Goal: Transaction & Acquisition: Purchase product/service

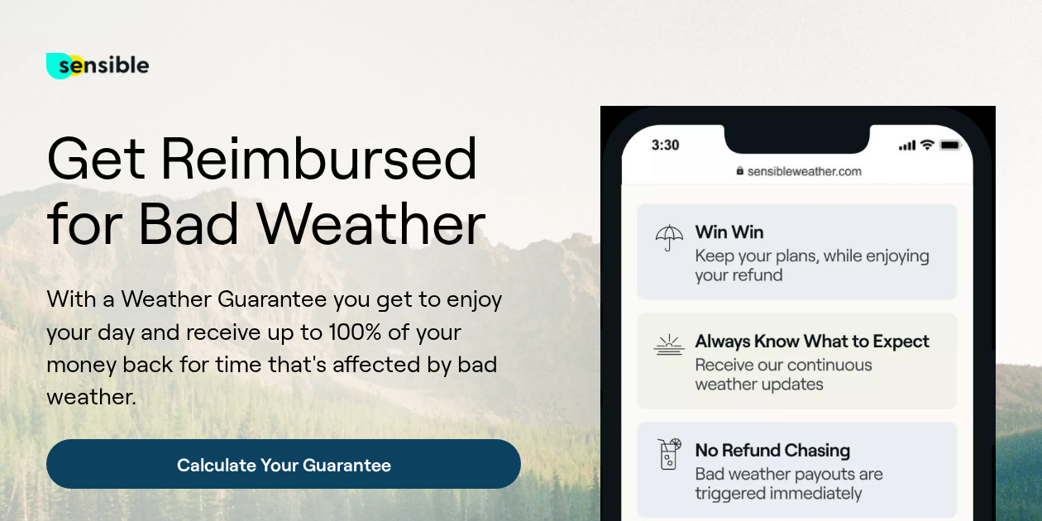
click at [344, 471] on link "Calculate Your Guarantee" at bounding box center [283, 464] width 475 height 50
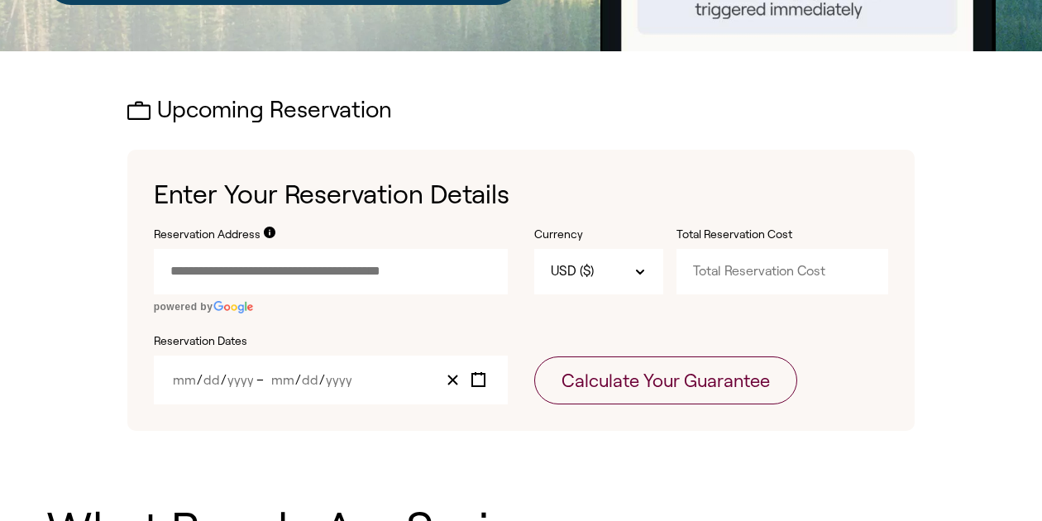
scroll to position [581, 0]
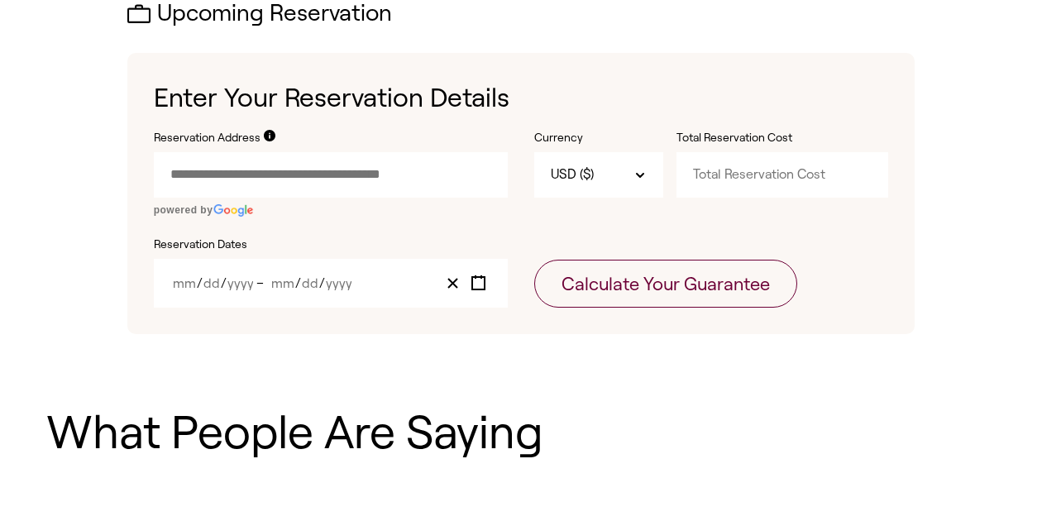
click at [377, 176] on input "Reservation Address" at bounding box center [331, 174] width 354 height 45
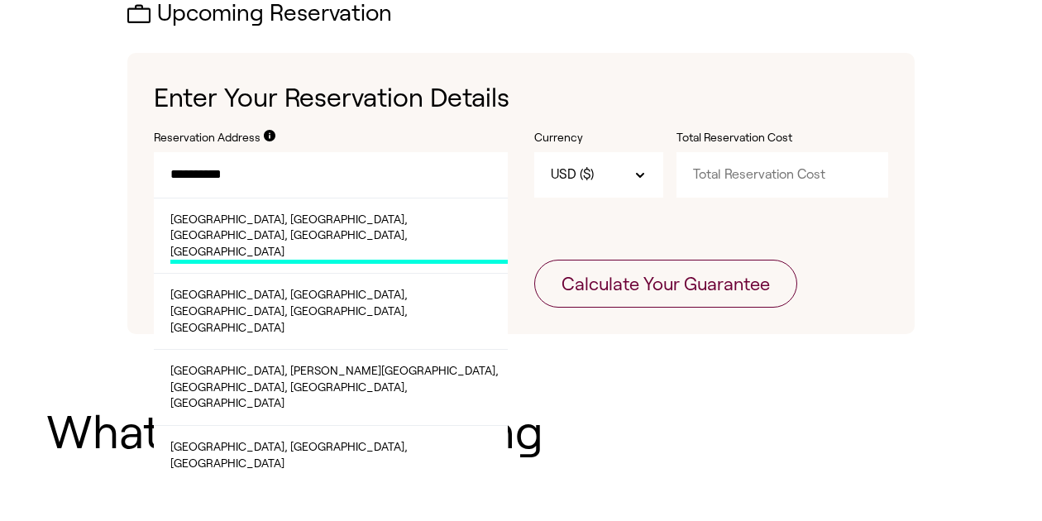
click at [299, 218] on span "Chenango Valley State Park, State Park Rd, Chenango Forks, NY, USA" at bounding box center [339, 238] width 338 height 53
type input "**********"
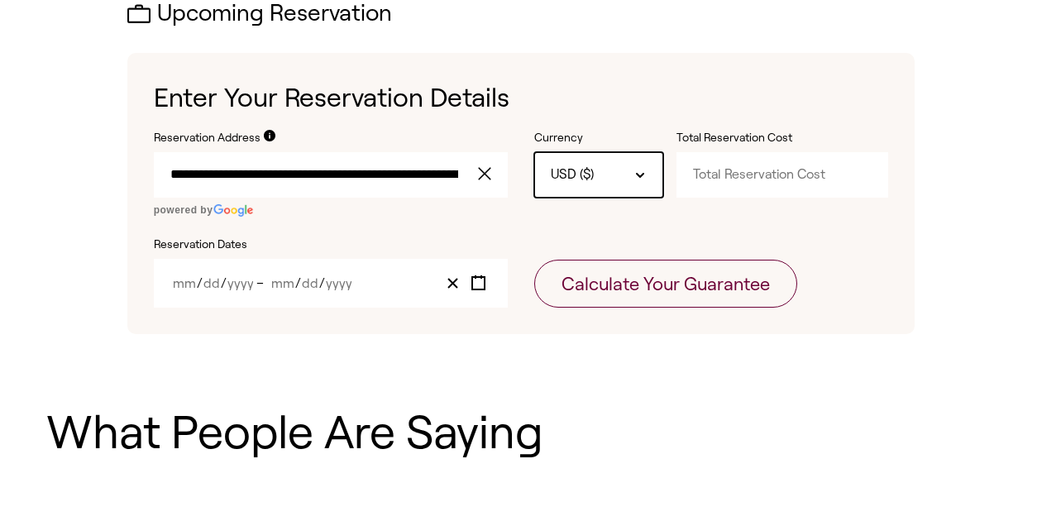
click at [641, 174] on icon at bounding box center [640, 175] width 7 height 3
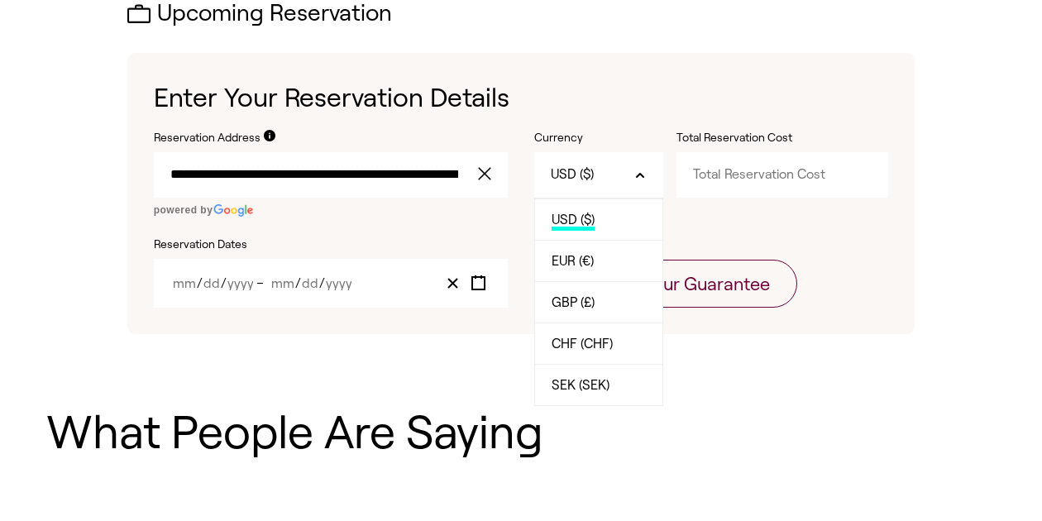
click at [711, 169] on input "Total Reservation Cost" at bounding box center [783, 174] width 212 height 45
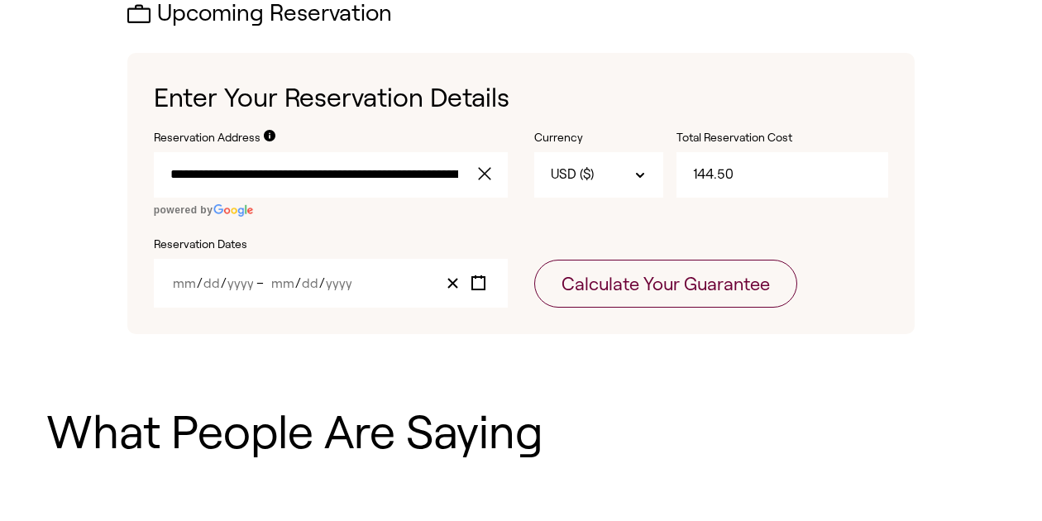
type input "144.50"
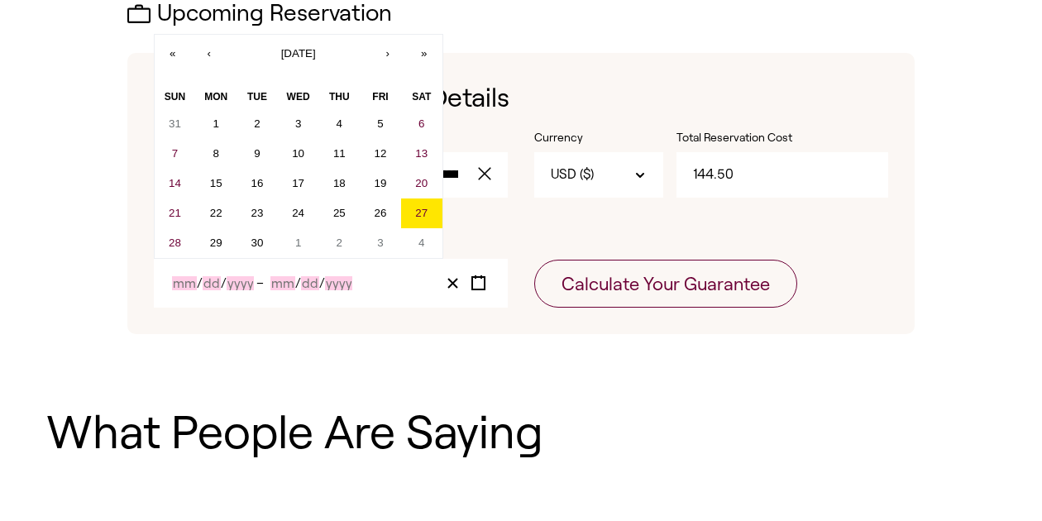
click at [206, 281] on input "Day" at bounding box center [212, 283] width 18 height 14
click at [389, 50] on button "›" at bounding box center [388, 53] width 36 height 36
click at [171, 152] on button "5" at bounding box center [175, 154] width 41 height 30
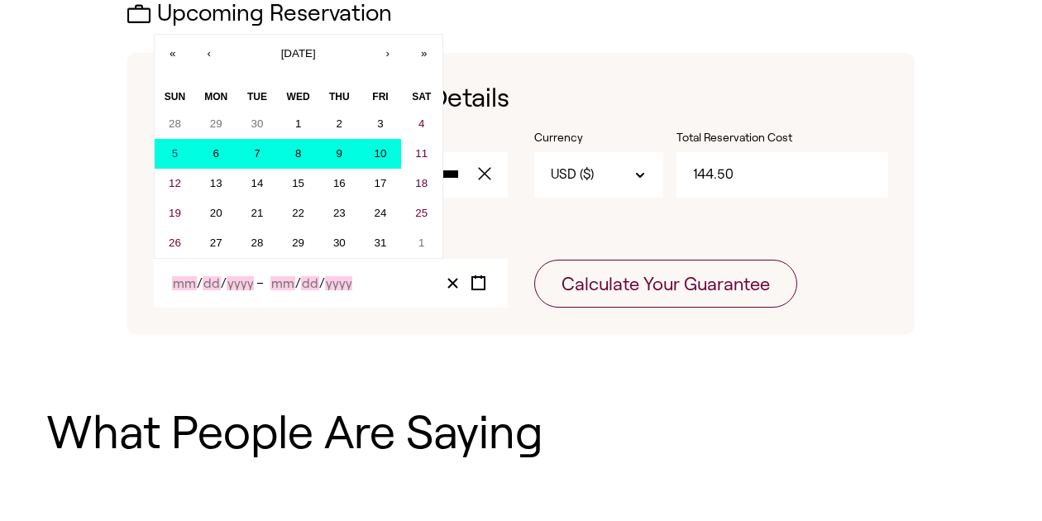
click at [381, 152] on abbr "10" at bounding box center [381, 153] width 12 height 12
type input "10"
type input "5"
type input "2025"
type input "10"
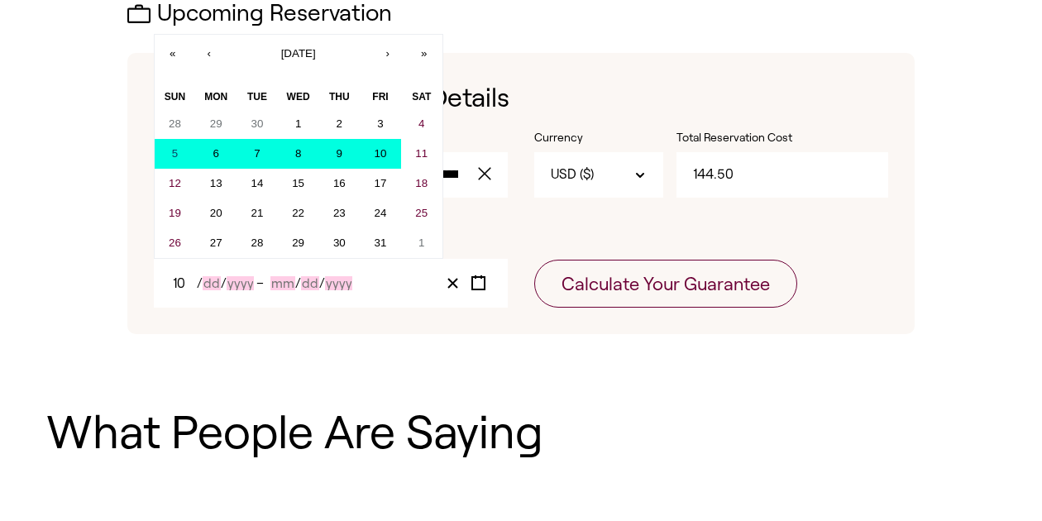
type input "10"
type input "2025"
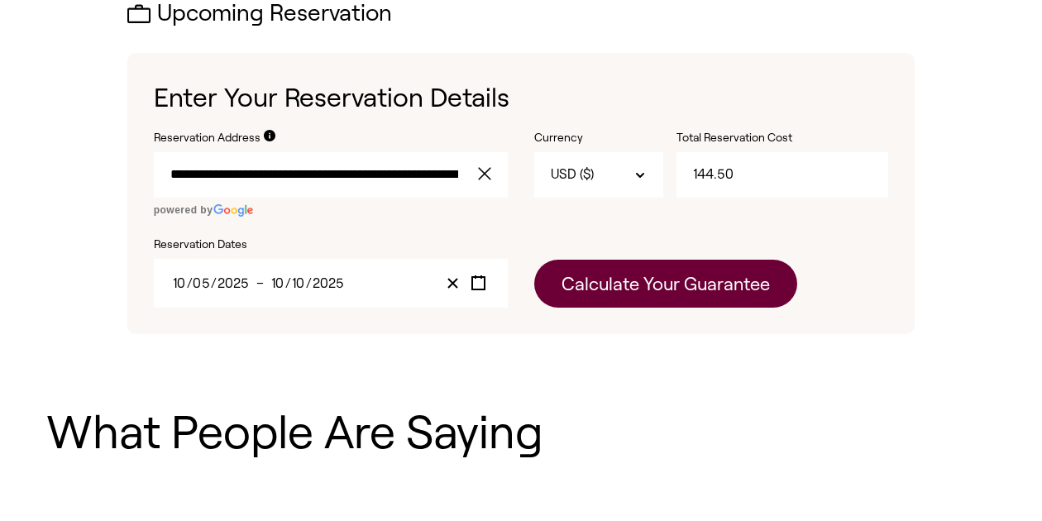
click at [610, 281] on button "Calculate Your Guarantee" at bounding box center [665, 284] width 263 height 48
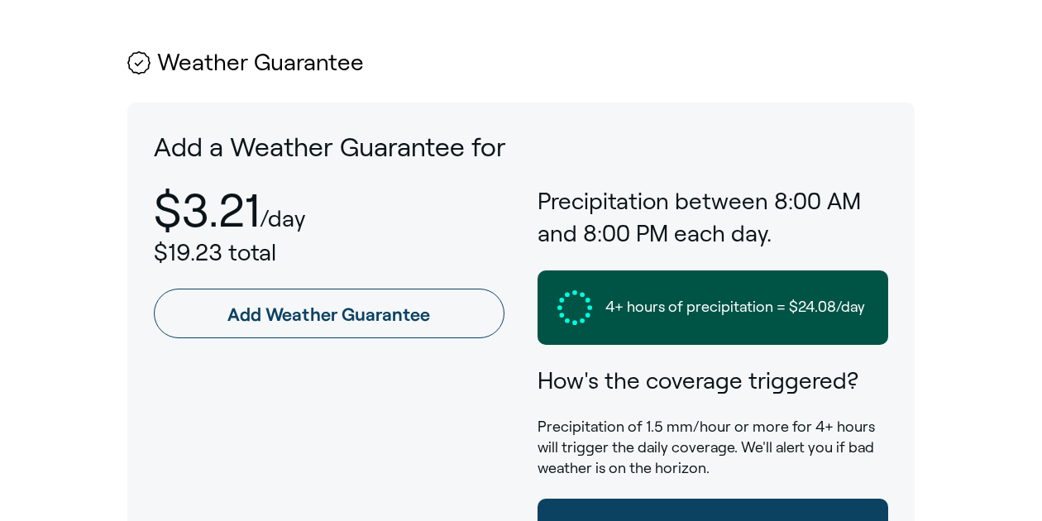
scroll to position [998, 0]
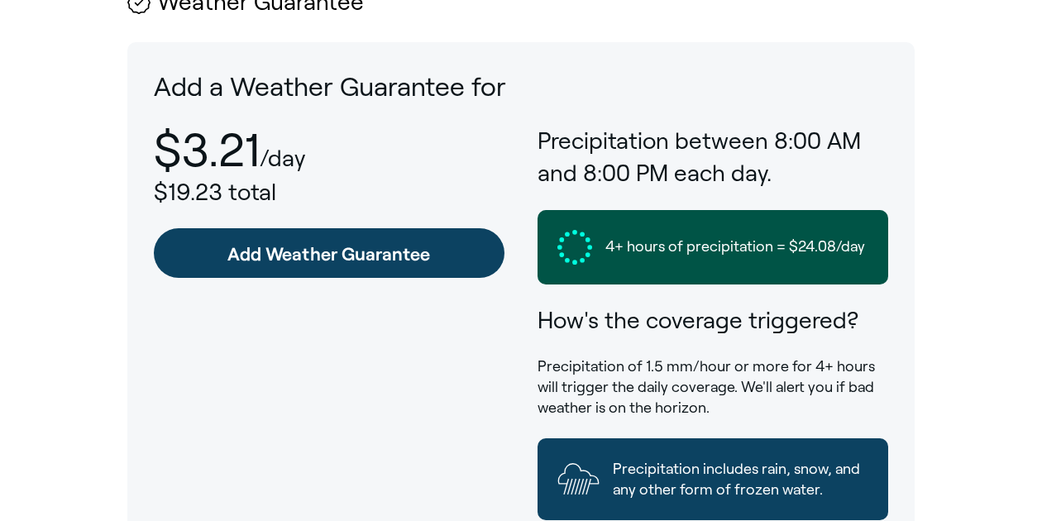
click at [440, 228] on link "Add Weather Guarantee" at bounding box center [329, 253] width 351 height 50
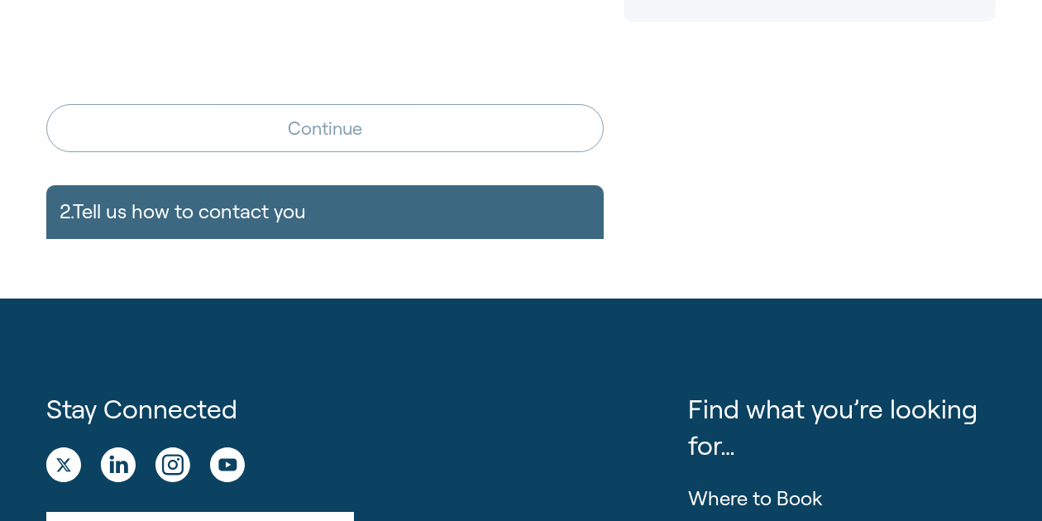
scroll to position [678, 0]
click at [283, 210] on div "2. Tell us how to contact you Name Email Phone +1 United States of America +1 U…" at bounding box center [325, 211] width 558 height 53
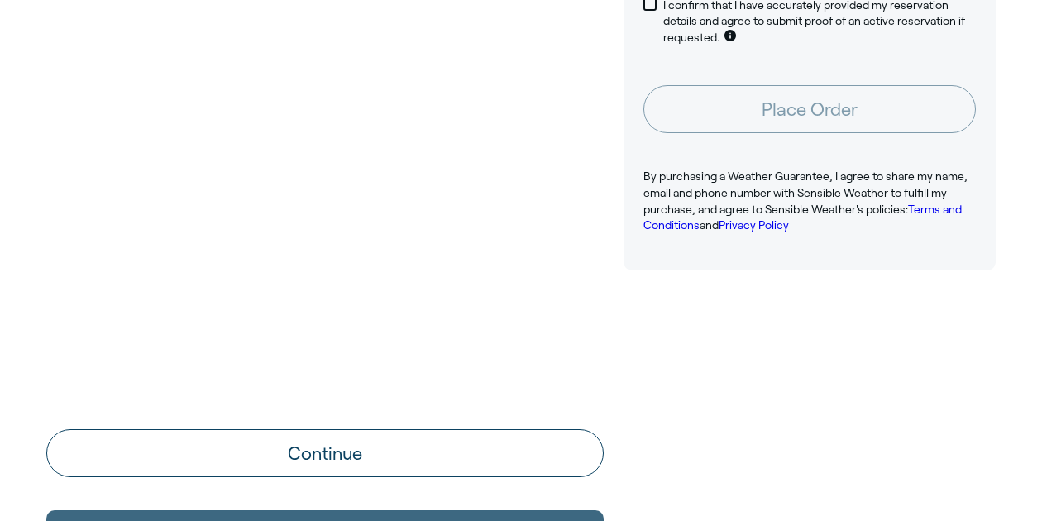
scroll to position [468, 0]
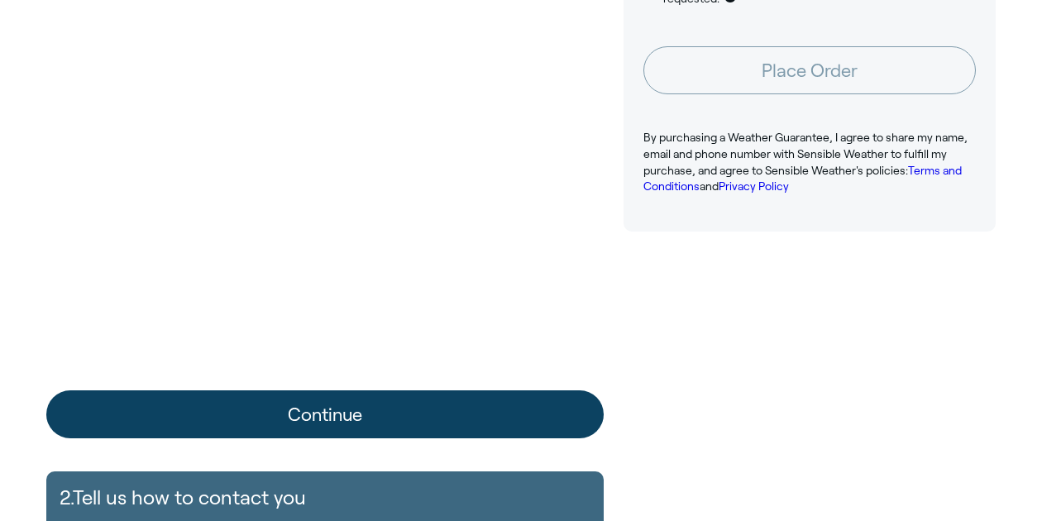
click at [306, 413] on button "Continue" at bounding box center [325, 415] width 558 height 48
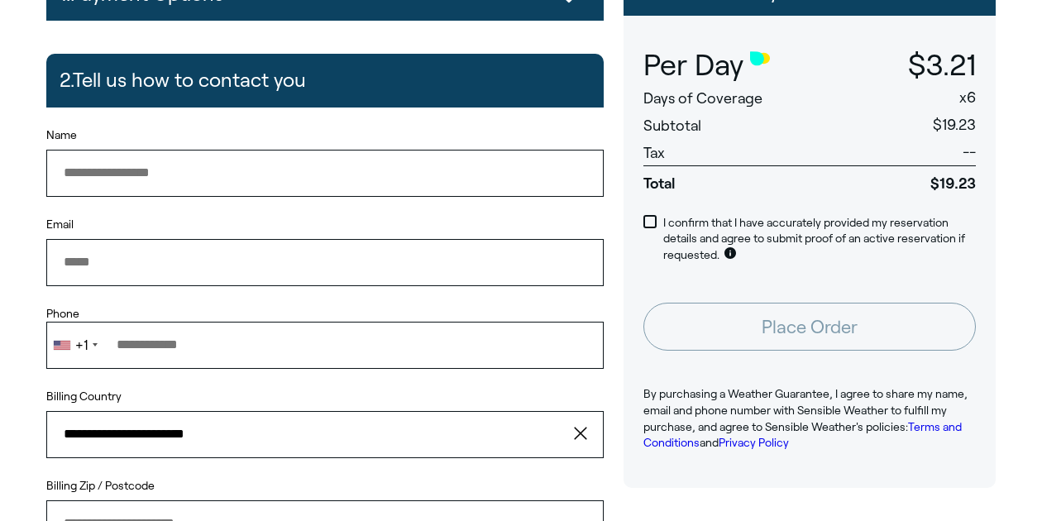
scroll to position [199, 0]
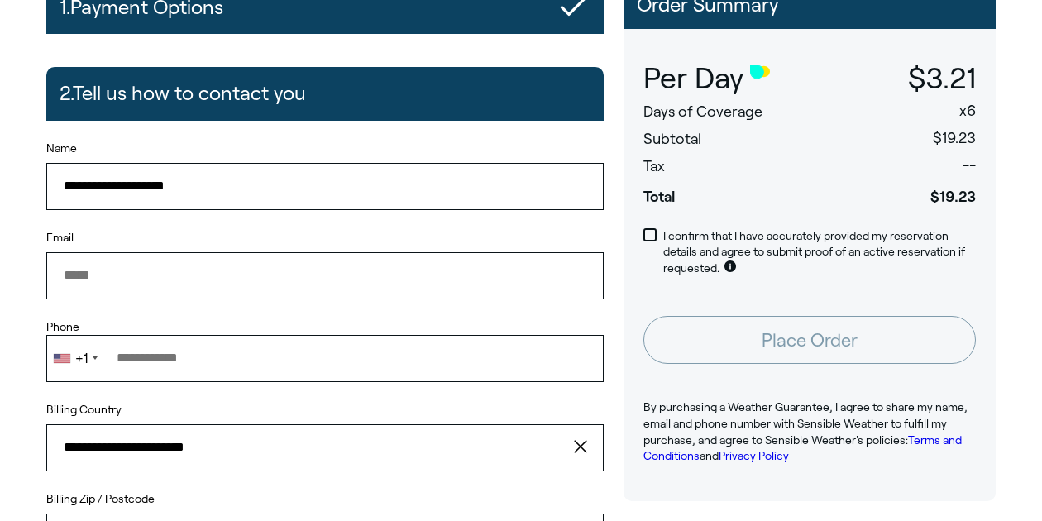
type input "**********"
click at [267, 354] on input "Phone" at bounding box center [325, 358] width 558 height 46
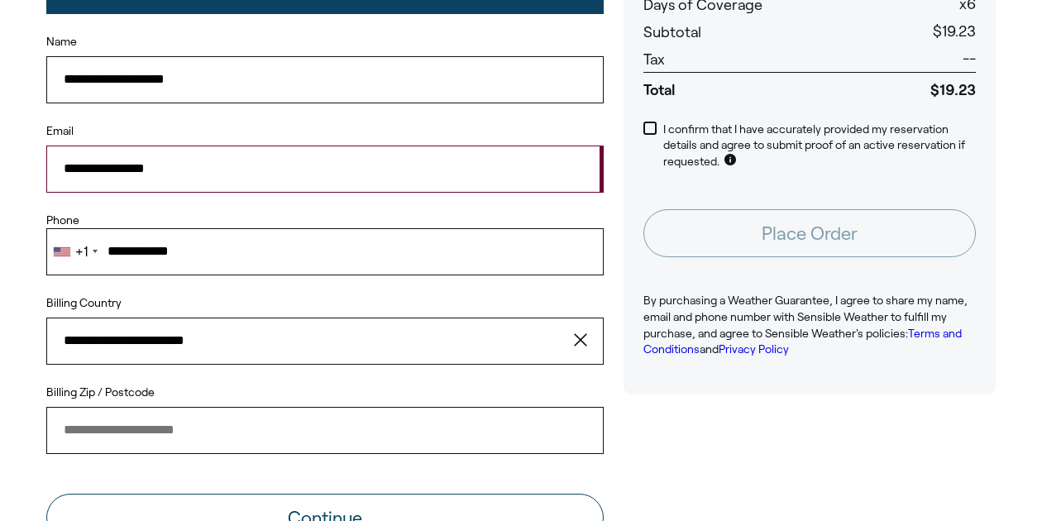
scroll to position [307, 0]
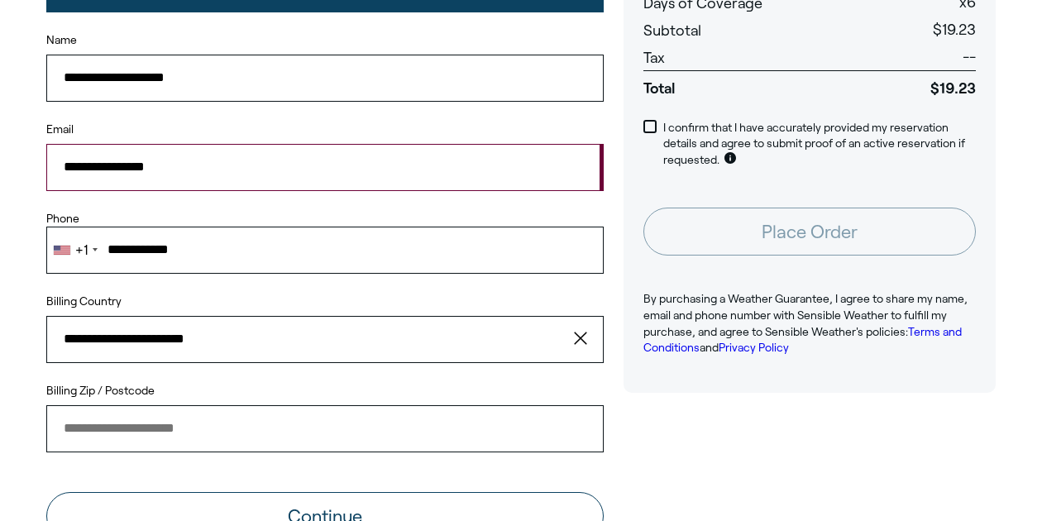
type input "**********"
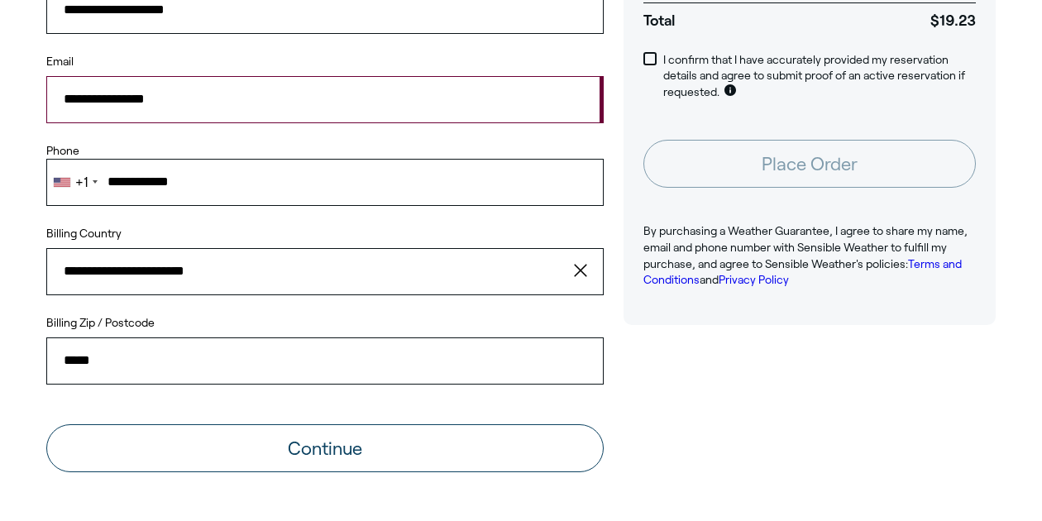
scroll to position [391, 0]
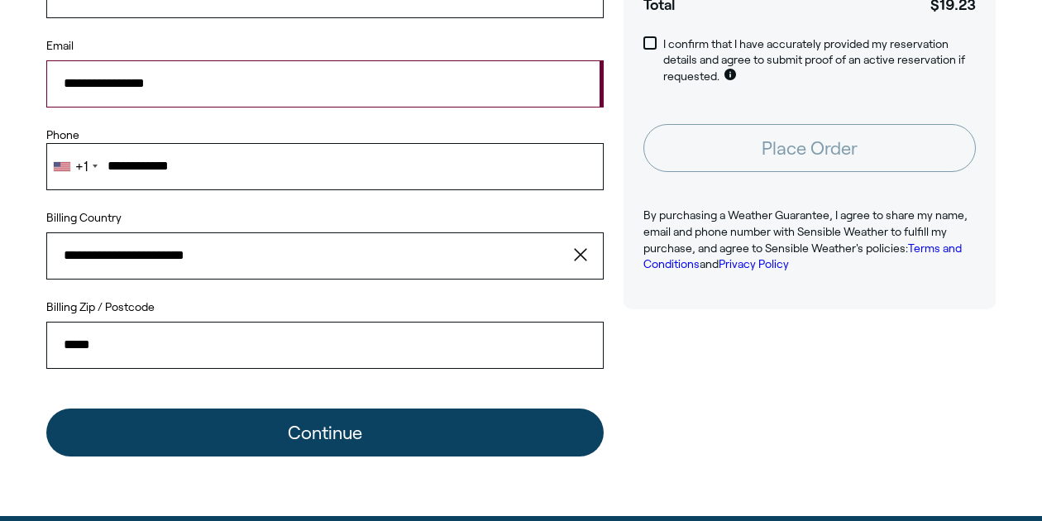
type input "*****"
click at [360, 429] on button "Continue" at bounding box center [325, 433] width 558 height 48
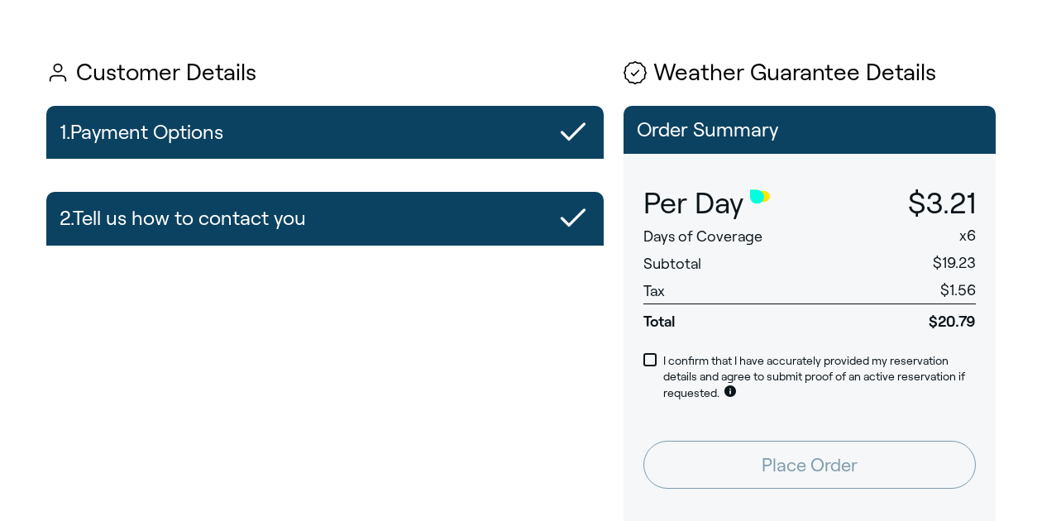
scroll to position [75, 0]
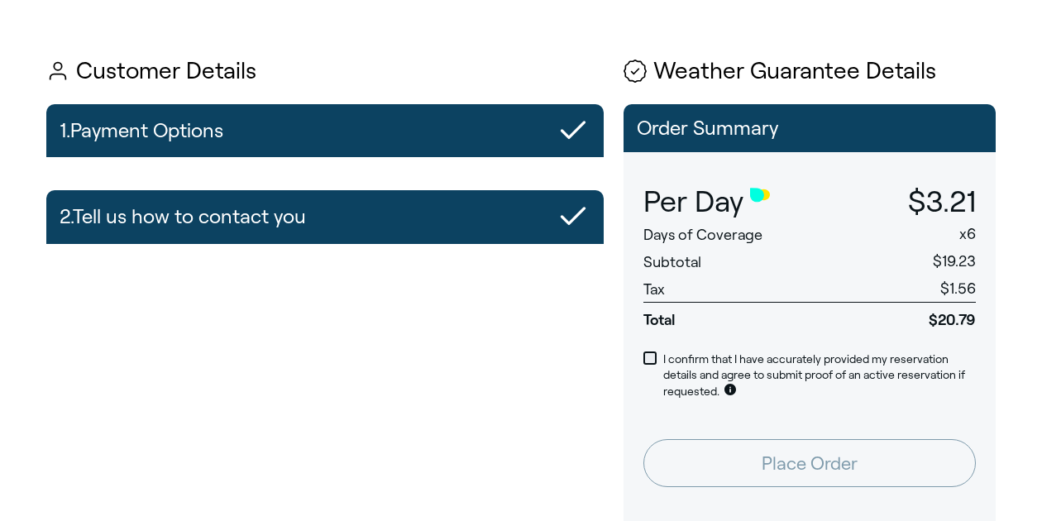
click at [648, 357] on span at bounding box center [650, 358] width 13 height 13
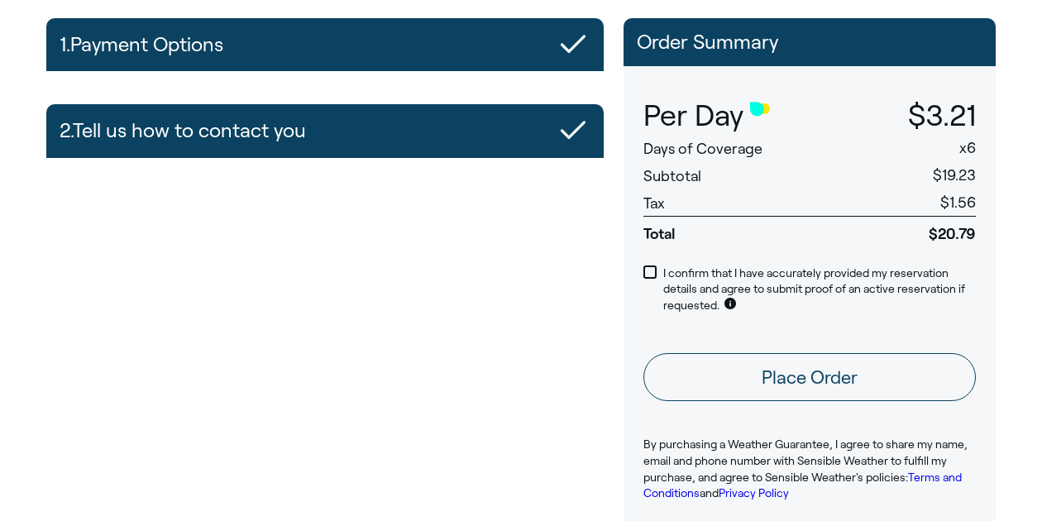
scroll to position [182, 0]
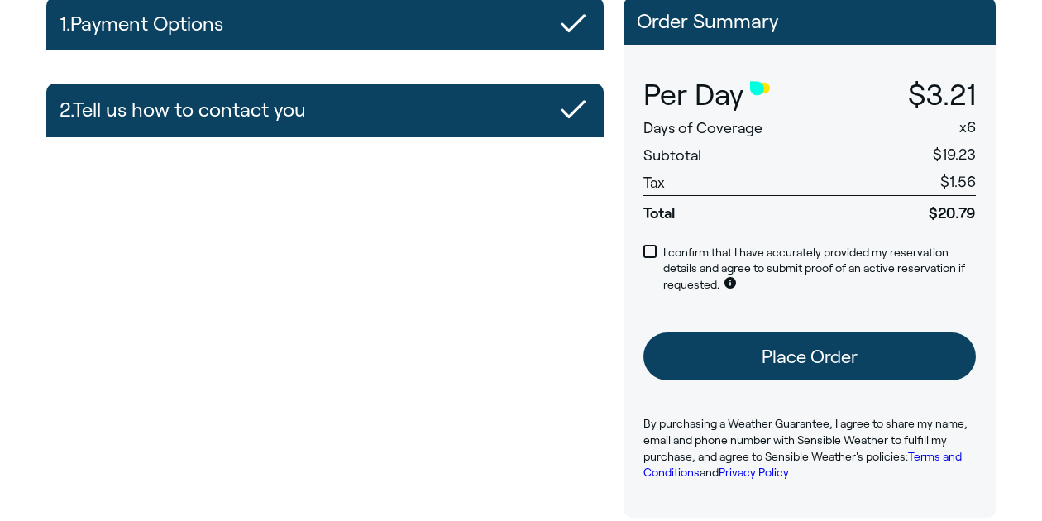
click at [783, 354] on button "Place Order" at bounding box center [810, 357] width 333 height 48
